Goal: Information Seeking & Learning: Learn about a topic

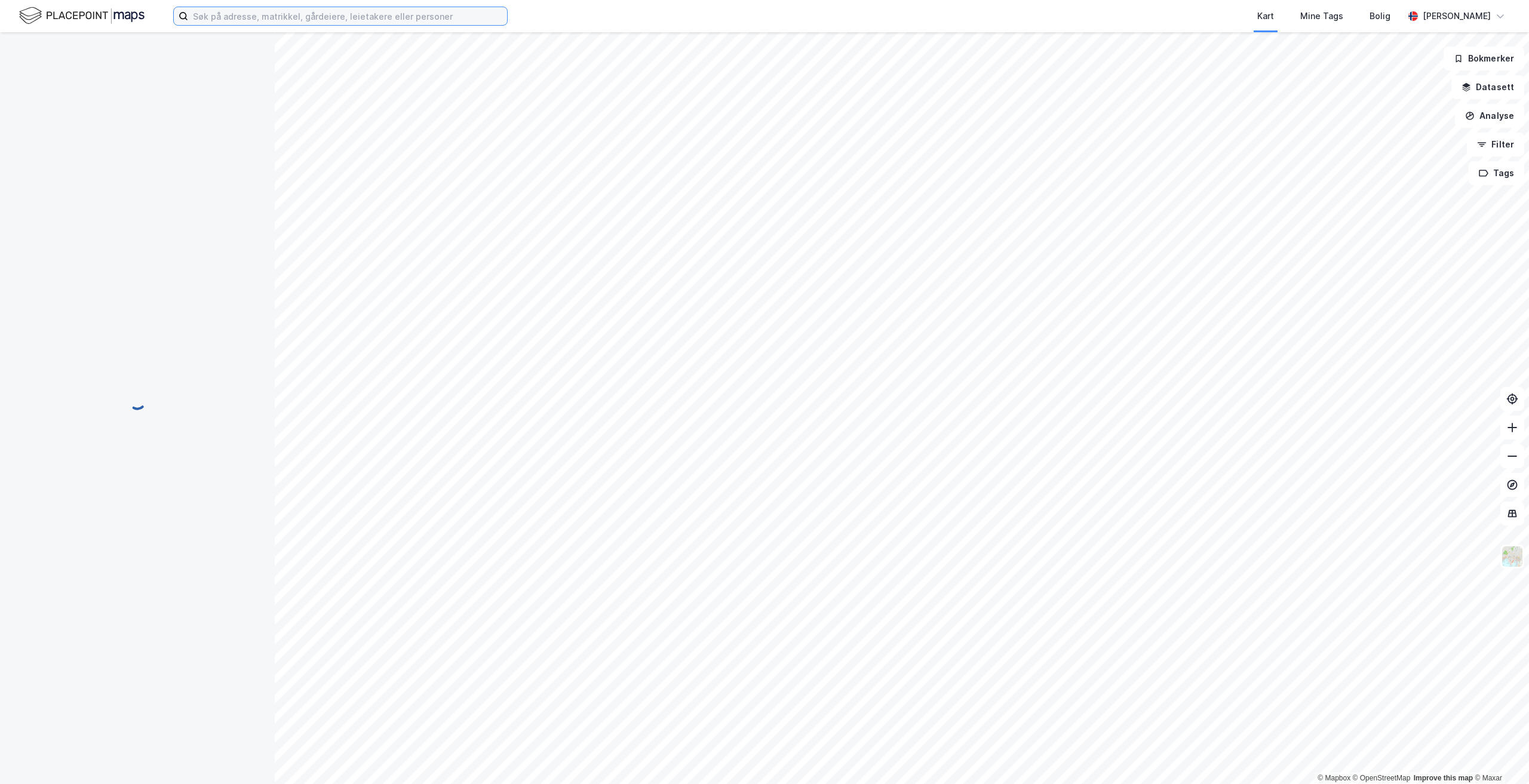
click at [355, 13] on input at bounding box center [347, 16] width 319 height 18
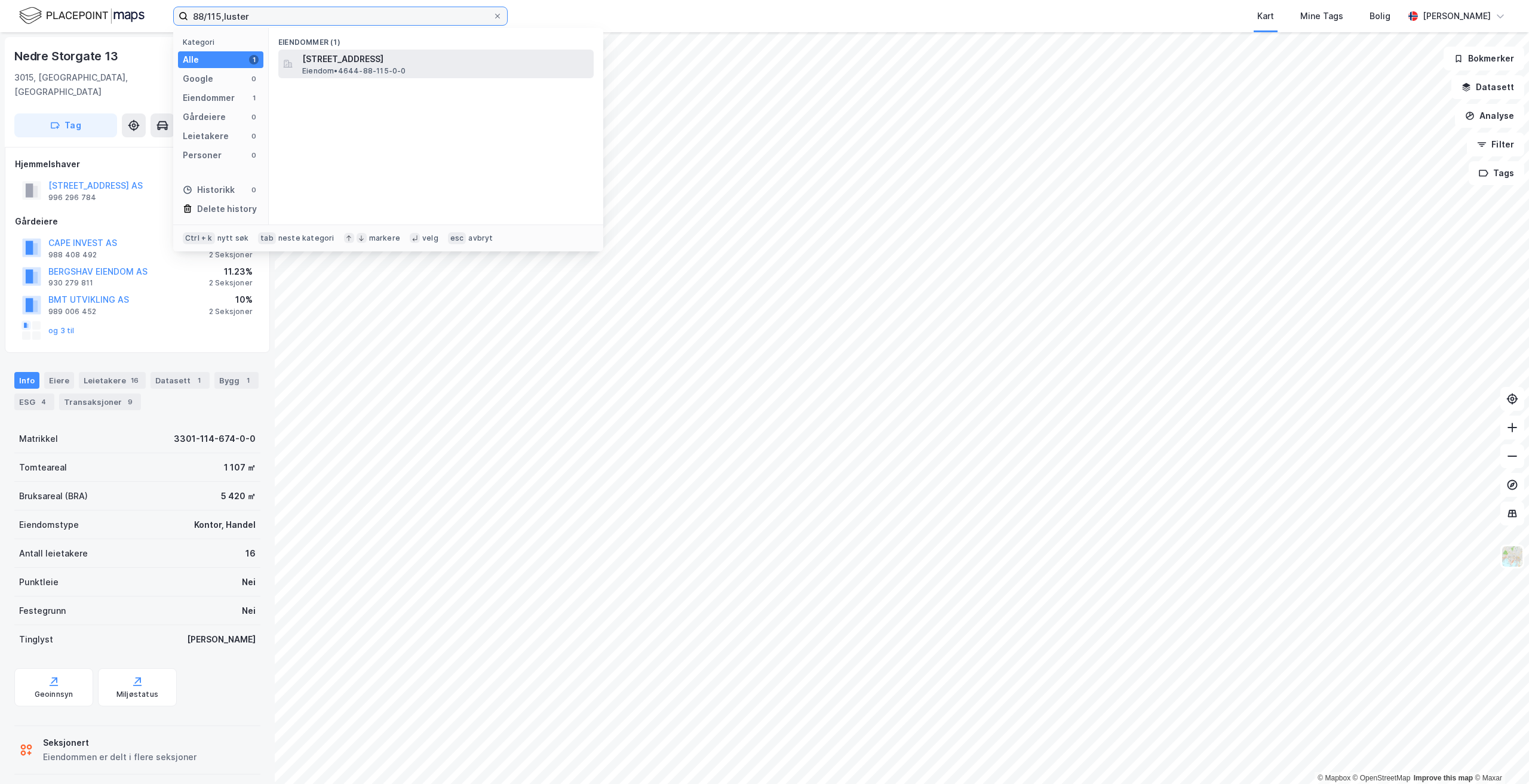
type input "88/115,luster"
click at [388, 68] on span "Eiendom • 4644-88-115-0-0" at bounding box center [354, 71] width 104 height 10
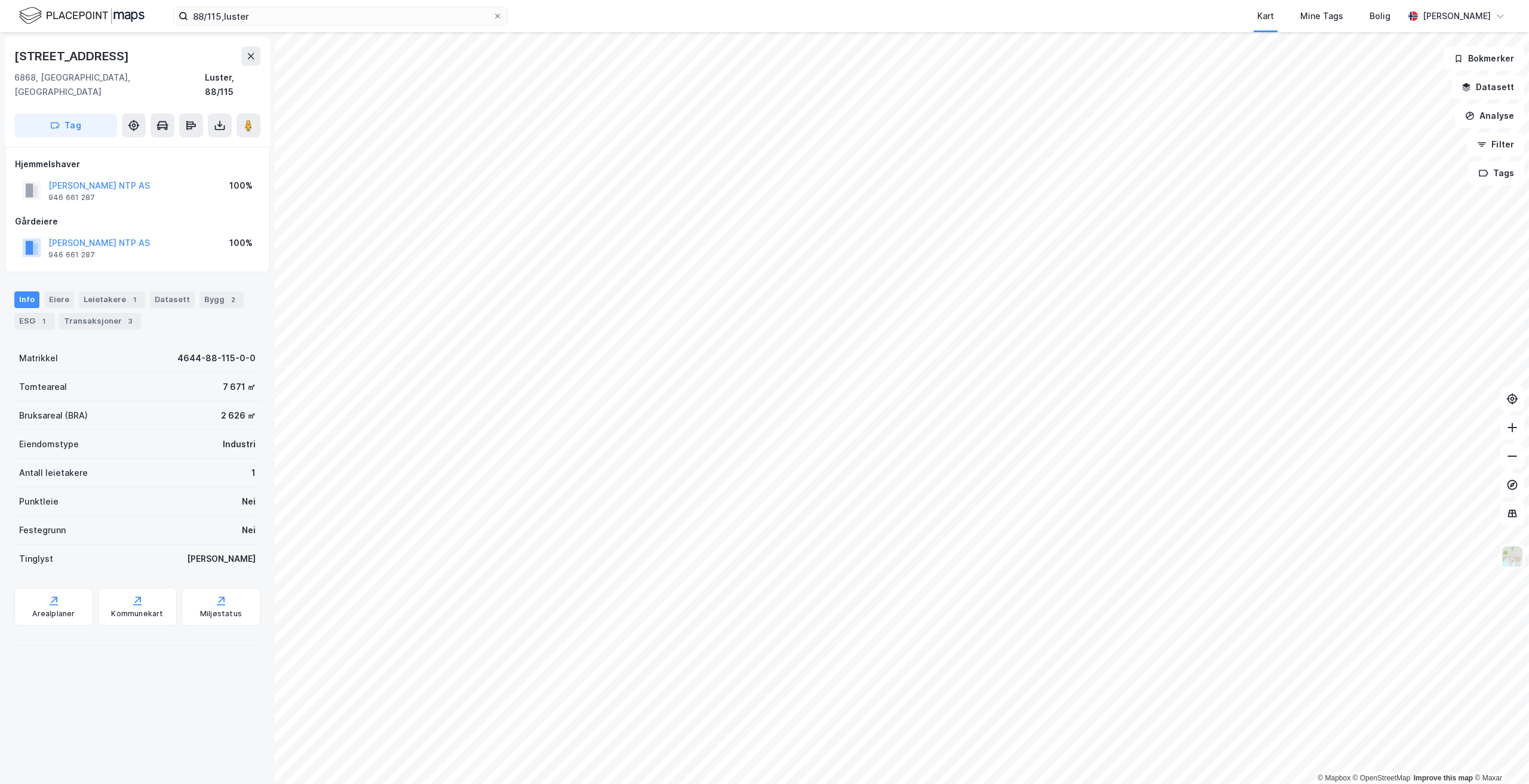
drag, startPoint x: 17, startPoint y: 54, endPoint x: 161, endPoint y: 53, distance: 144.0
click at [161, 53] on div "[STREET_ADDRESS]" at bounding box center [137, 56] width 246 height 19
copy div "[STREET_ADDRESS]"
click at [25, 77] on div "6868, [GEOGRAPHIC_DATA], [GEOGRAPHIC_DATA]" at bounding box center [110, 85] width 190 height 29
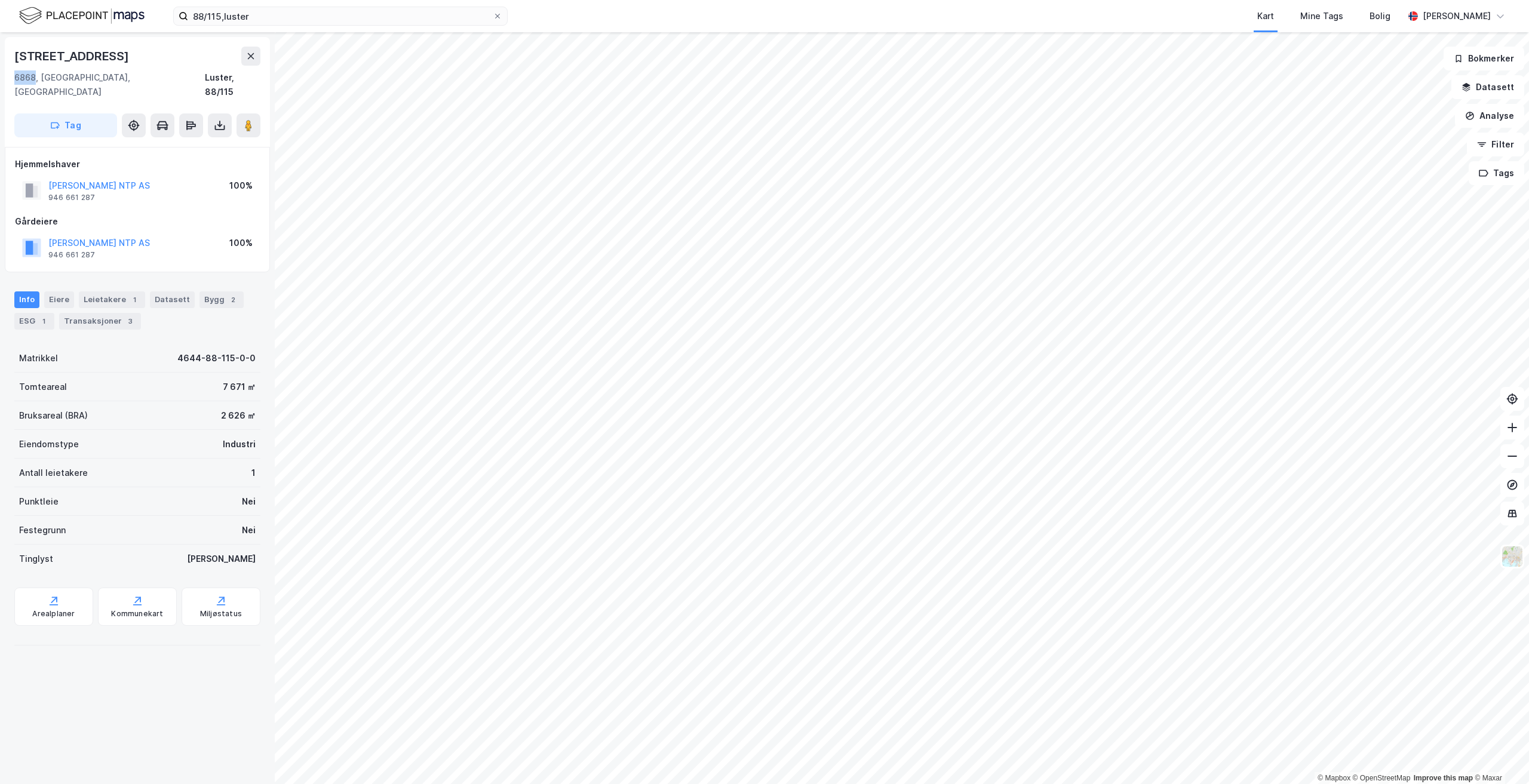
copy div "6868"
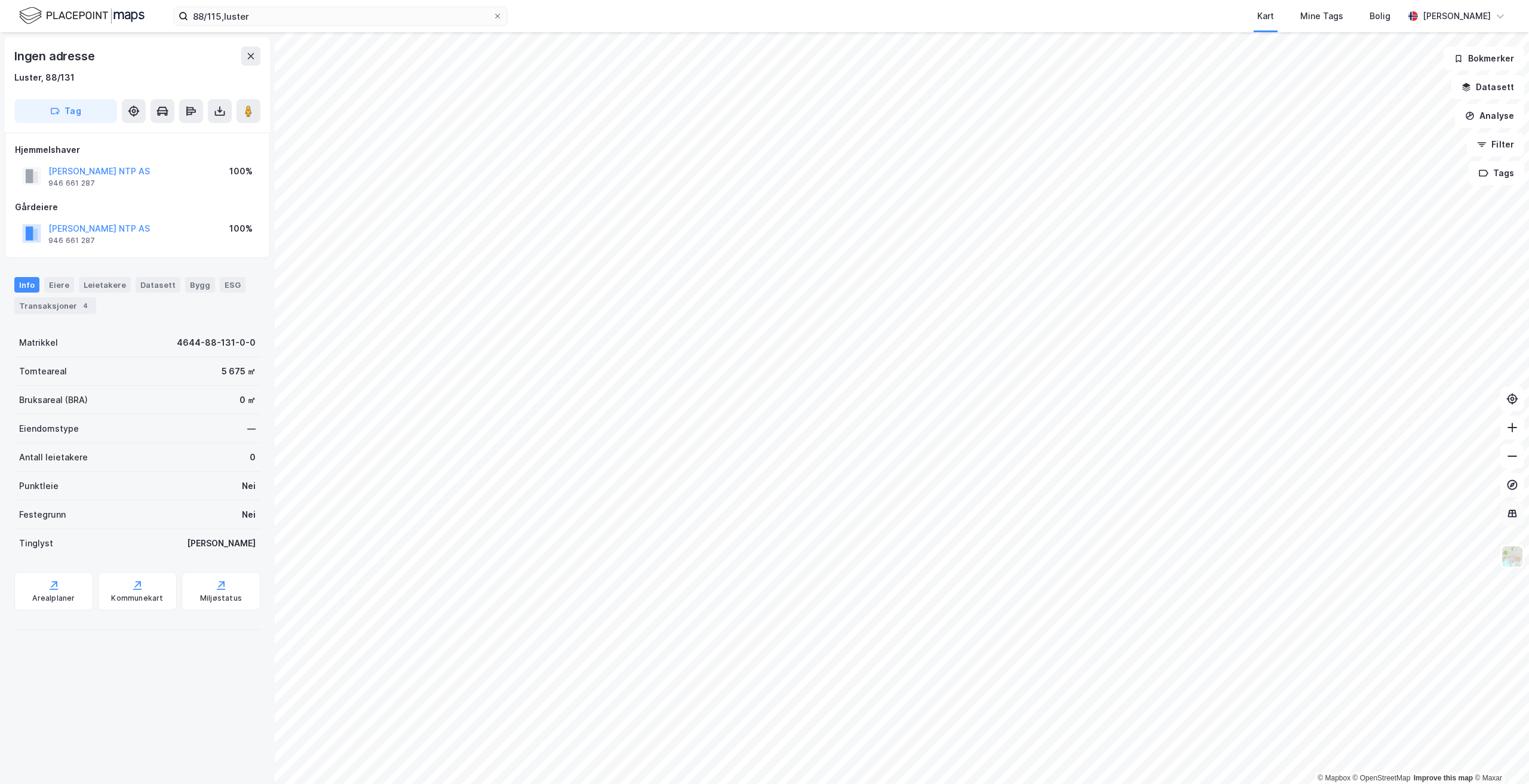
click at [1511, 512] on icon at bounding box center [1513, 512] width 8 height 1
click at [1507, 512] on icon at bounding box center [1512, 513] width 12 height 12
click at [1495, 175] on button "Tags" at bounding box center [1496, 173] width 56 height 24
click at [1442, 180] on icon at bounding box center [1444, 181] width 10 height 10
click at [1495, 147] on button "Filter" at bounding box center [1495, 144] width 57 height 24
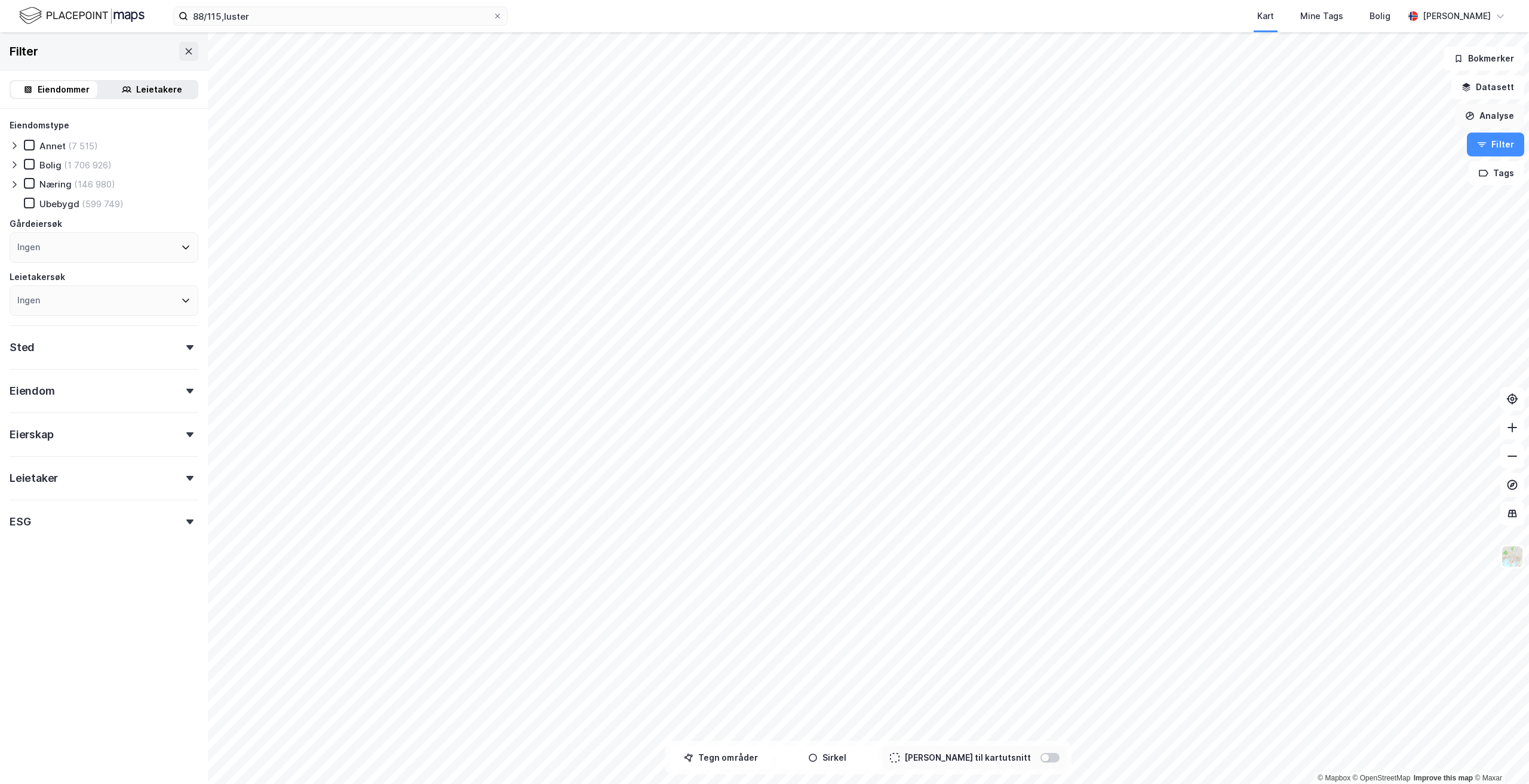
click at [1487, 114] on button "Analyse" at bounding box center [1490, 116] width 69 height 24
click at [1495, 88] on button "Datasett" at bounding box center [1487, 87] width 73 height 24
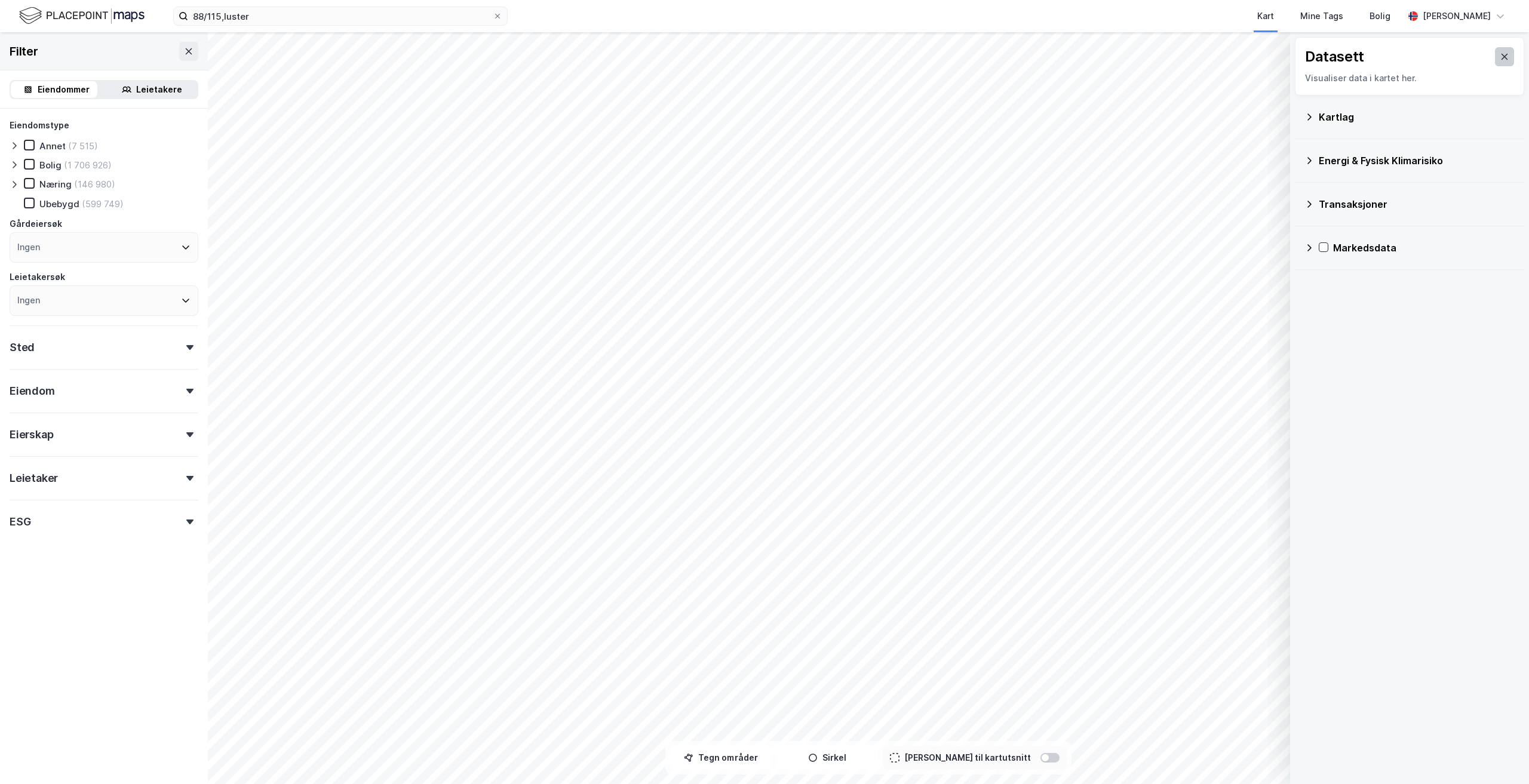
click at [1502, 56] on icon at bounding box center [1505, 56] width 6 height 6
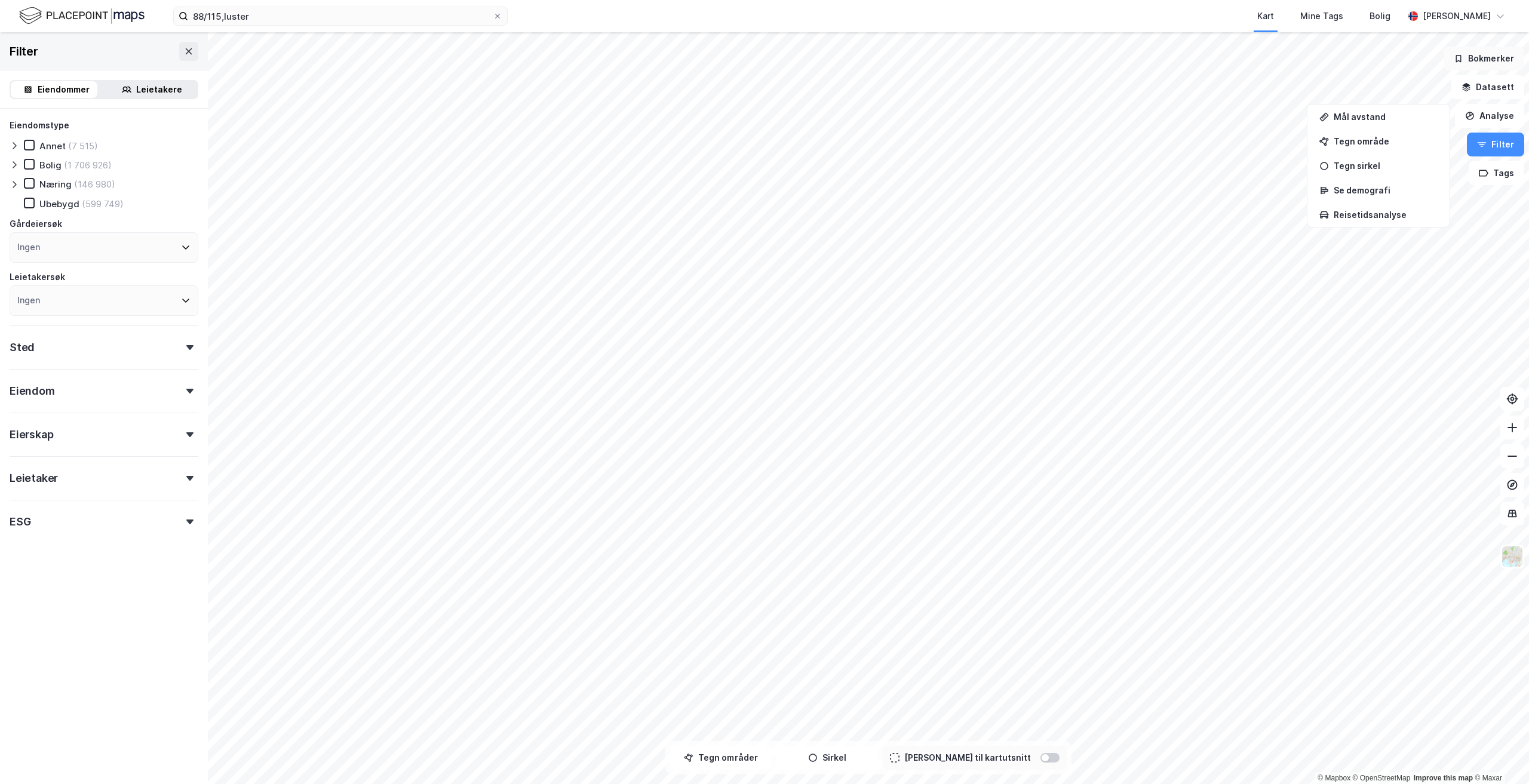
click at [1490, 60] on button "Bokmerker" at bounding box center [1484, 59] width 81 height 24
click at [1421, 61] on icon at bounding box center [1419, 66] width 10 height 10
click at [1493, 146] on button "Filter" at bounding box center [1495, 144] width 57 height 24
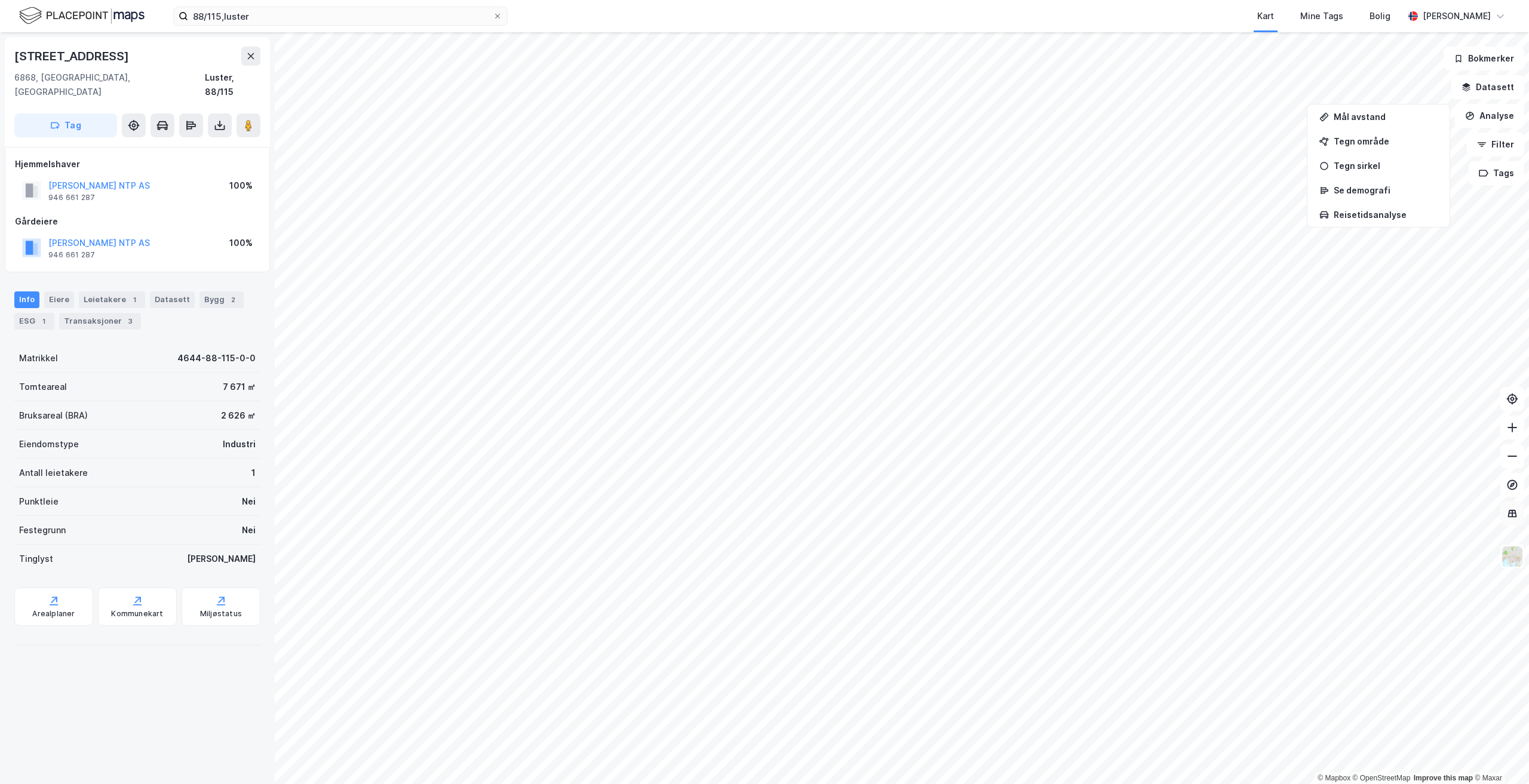
click at [1514, 511] on icon at bounding box center [1512, 513] width 12 height 12
click at [1366, 139] on div "Tegn område" at bounding box center [1386, 141] width 104 height 10
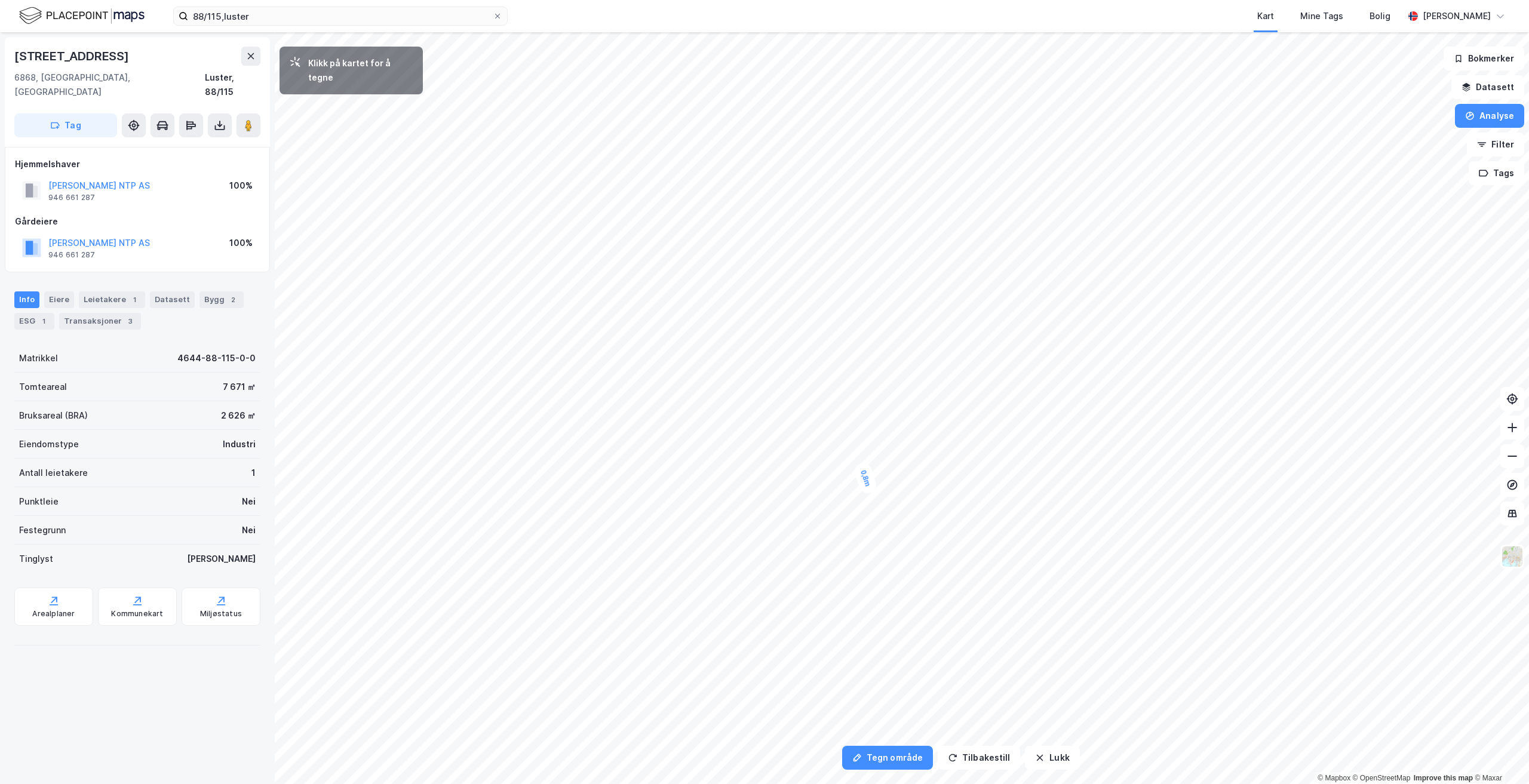
click at [863, 479] on div "0,8m" at bounding box center [866, 478] width 26 height 35
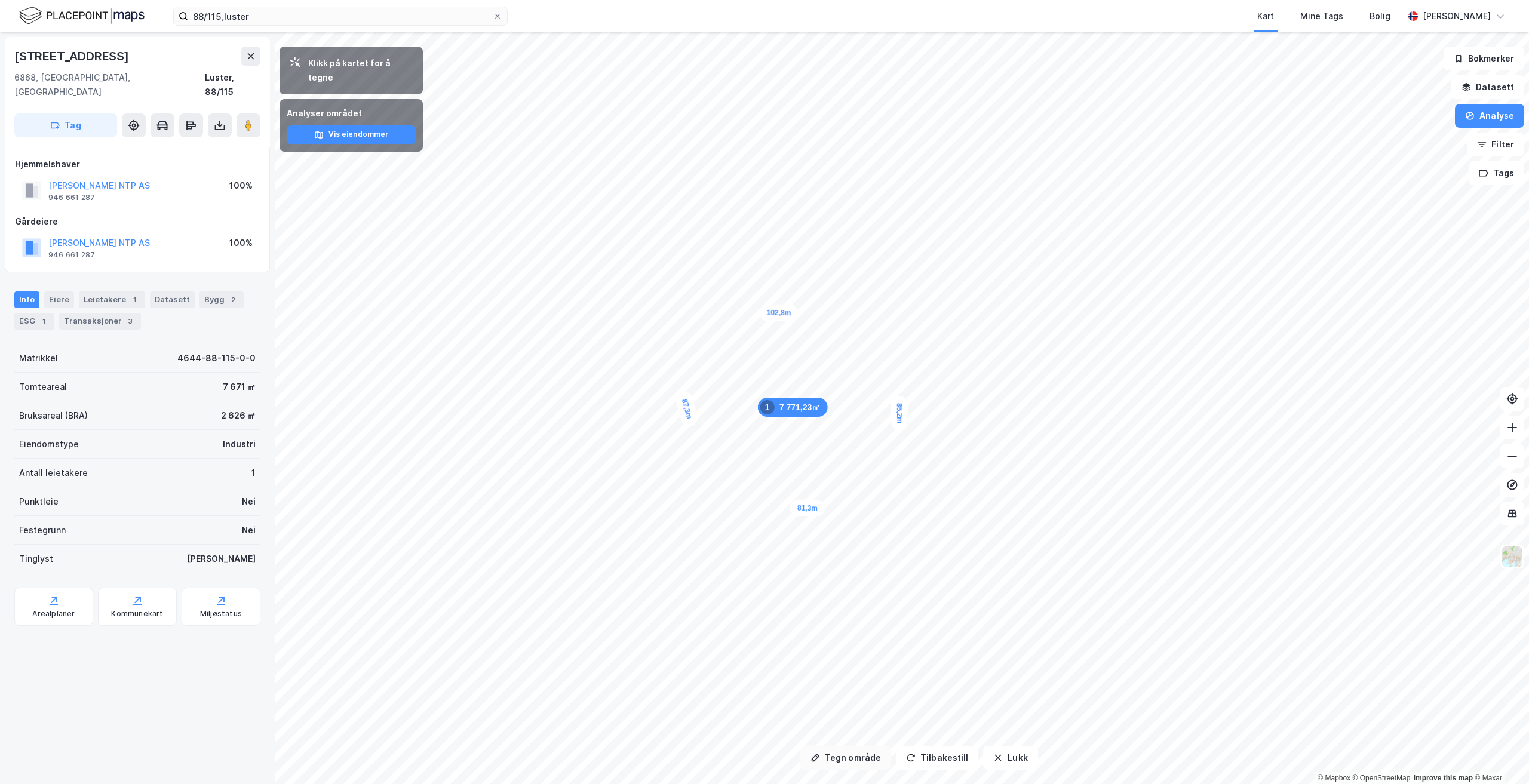
click at [873, 758] on button "Tegn område" at bounding box center [846, 757] width 91 height 24
click at [1006, 750] on button "Lukk" at bounding box center [1010, 757] width 54 height 24
